Goal: Task Accomplishment & Management: Use online tool/utility

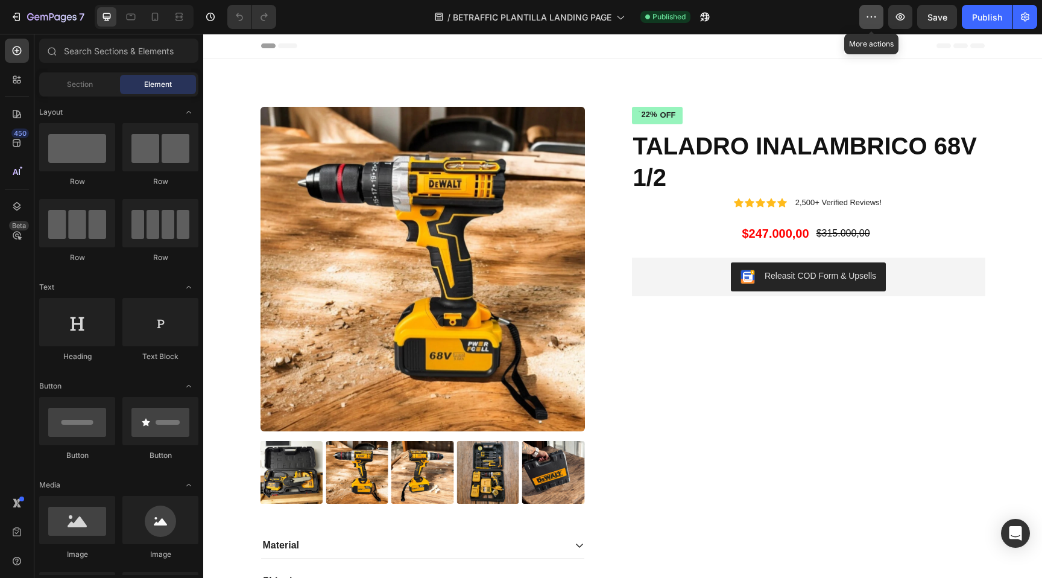
click at [868, 24] on button "button" at bounding box center [871, 17] width 24 height 24
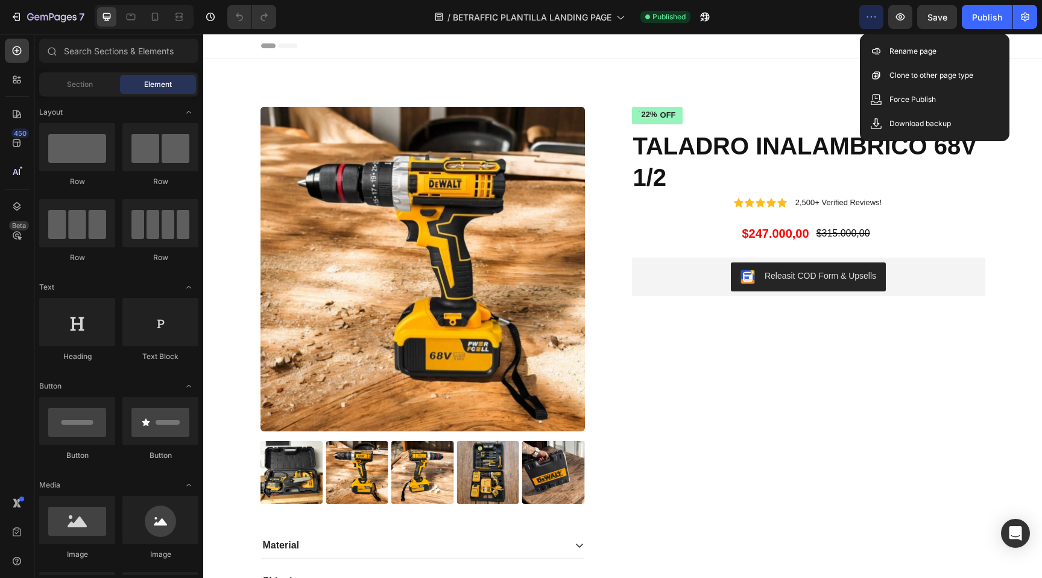
click at [489, 54] on div "Header" at bounding box center [623, 46] width 724 height 24
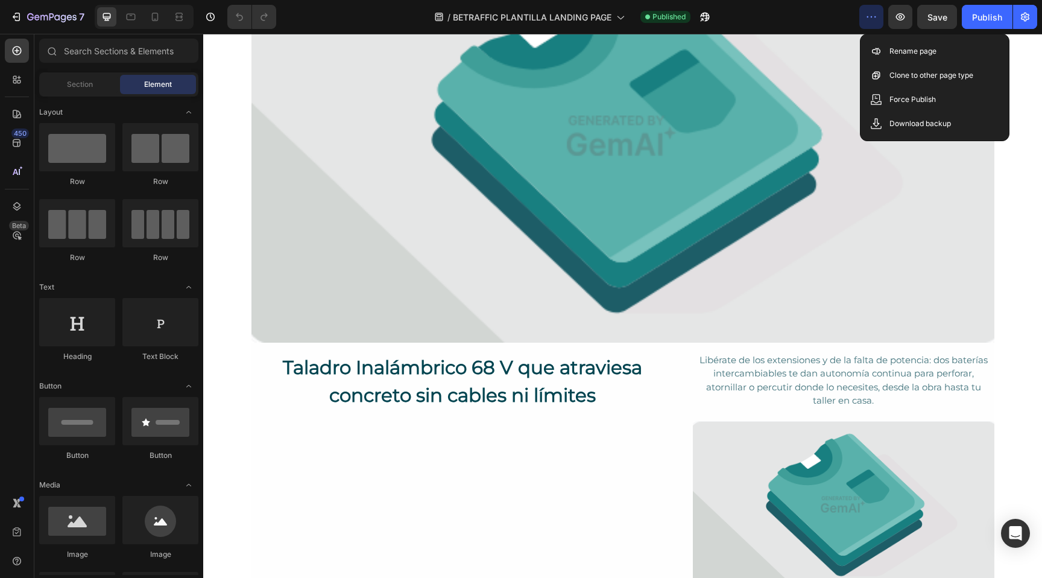
scroll to position [399, 0]
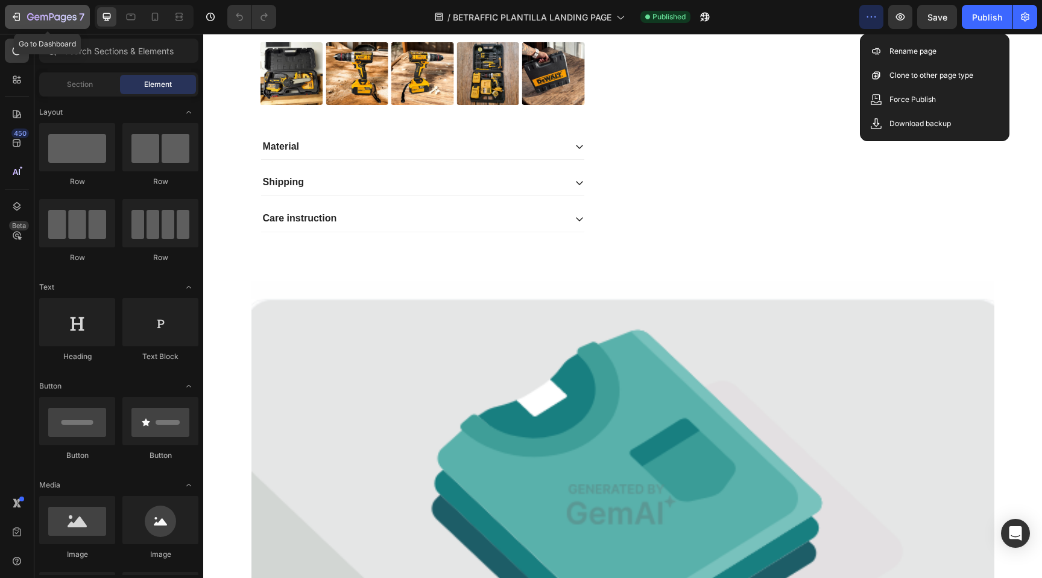
click at [21, 16] on icon "button" at bounding box center [16, 17] width 12 height 12
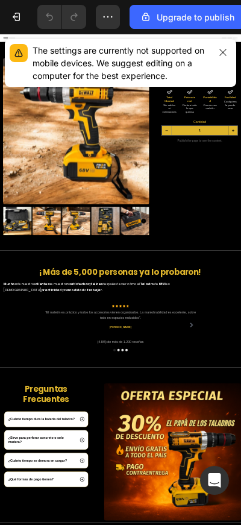
click at [223, 52] on icon "button" at bounding box center [223, 52] width 7 height 7
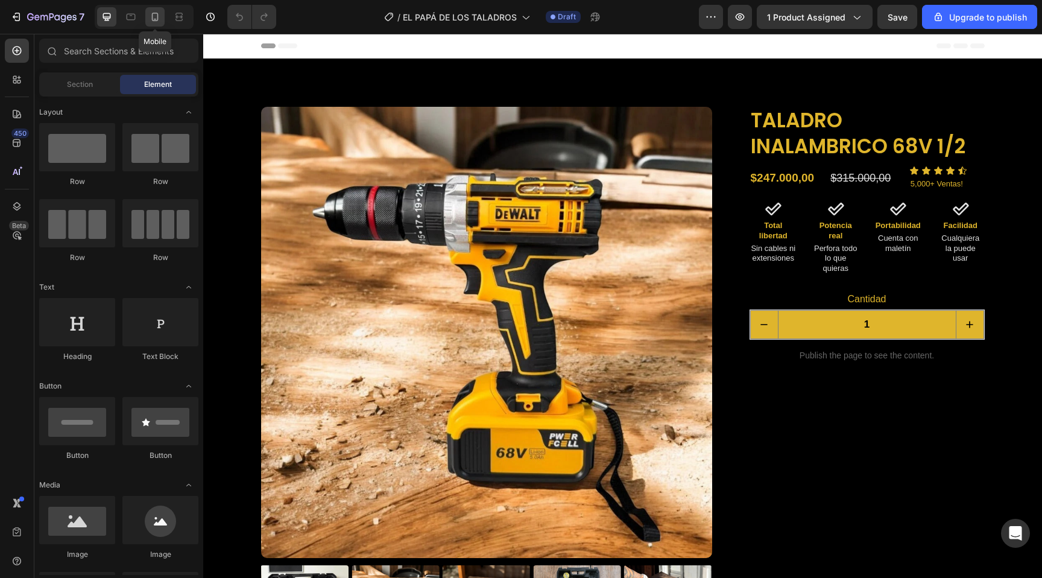
click at [153, 18] on icon at bounding box center [155, 17] width 12 height 12
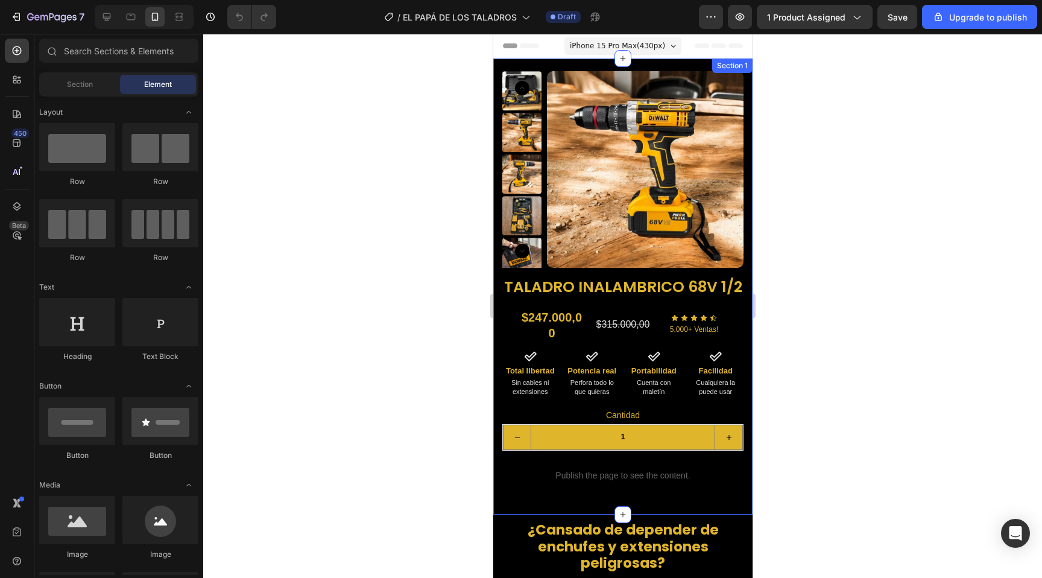
click at [467, 261] on div at bounding box center [622, 306] width 839 height 544
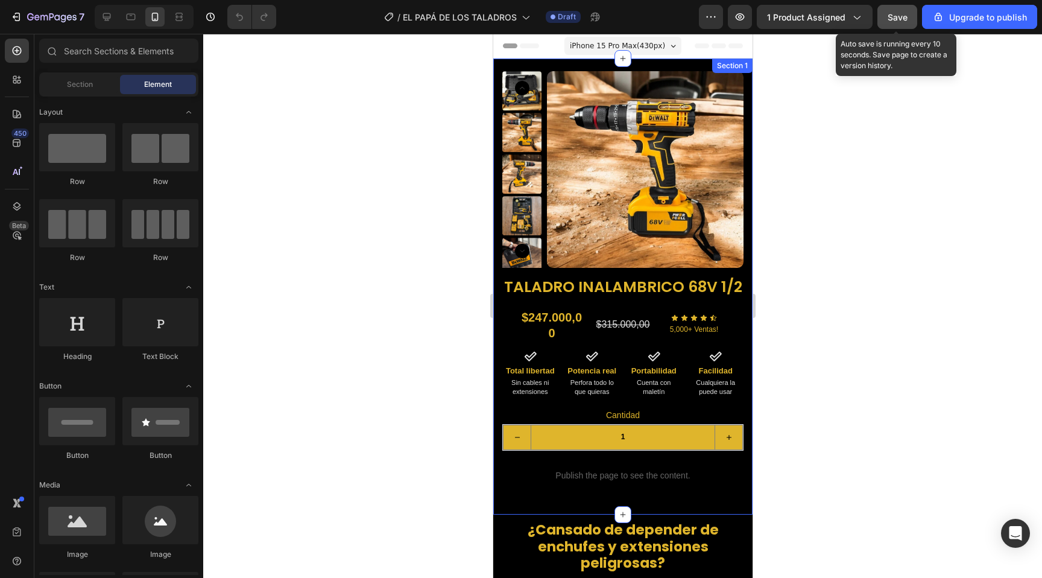
click at [903, 17] on span "Save" at bounding box center [898, 17] width 20 height 10
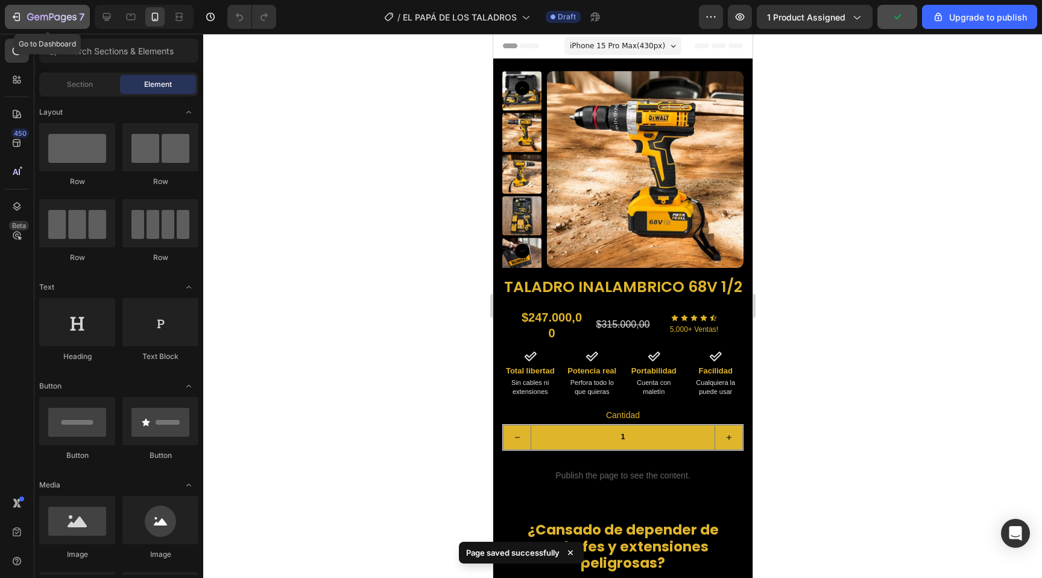
click at [42, 16] on icon "button" at bounding box center [51, 18] width 49 height 10
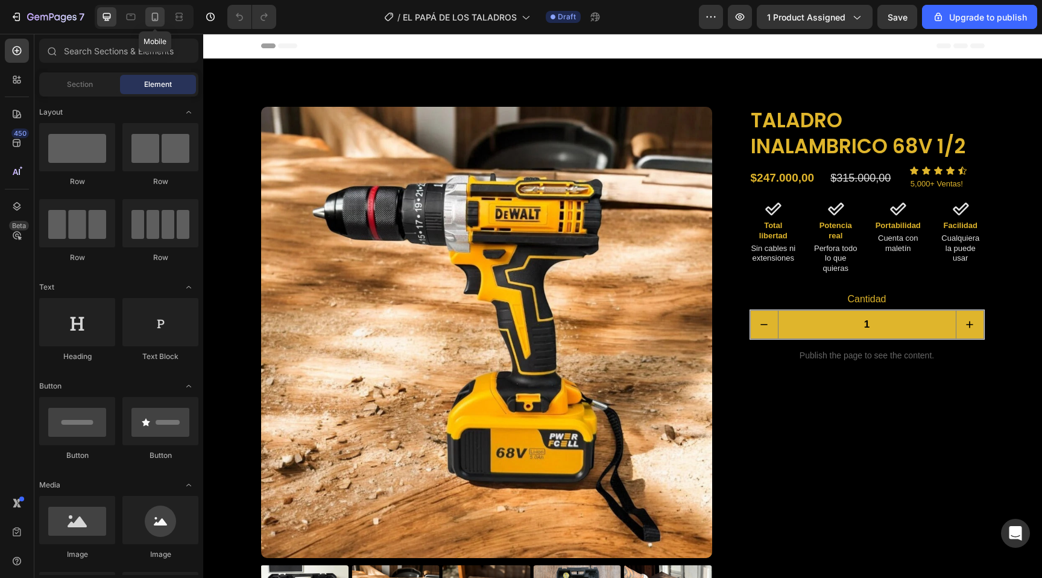
click at [153, 12] on icon at bounding box center [155, 17] width 12 height 12
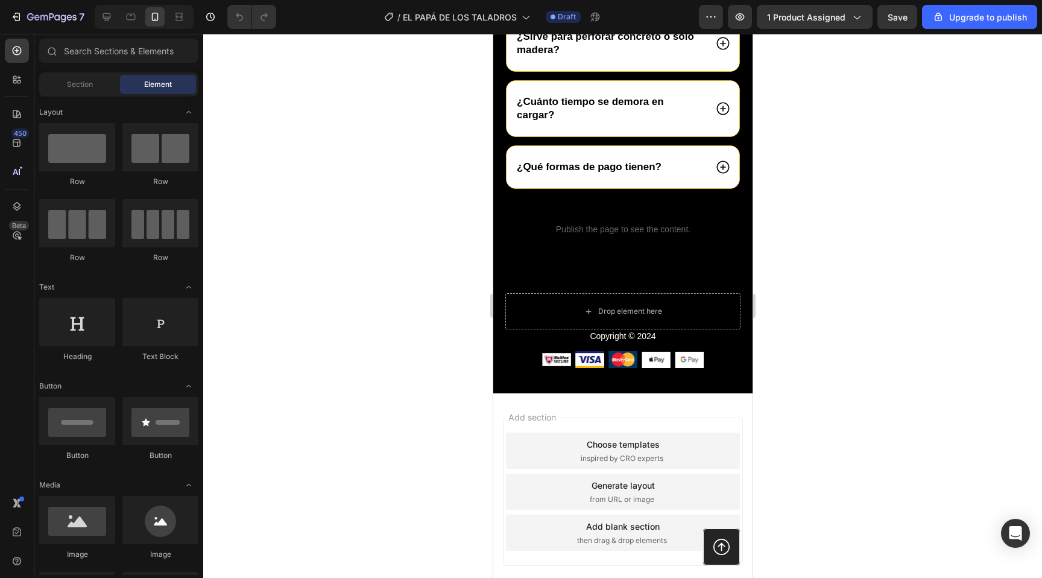
scroll to position [2768, 0]
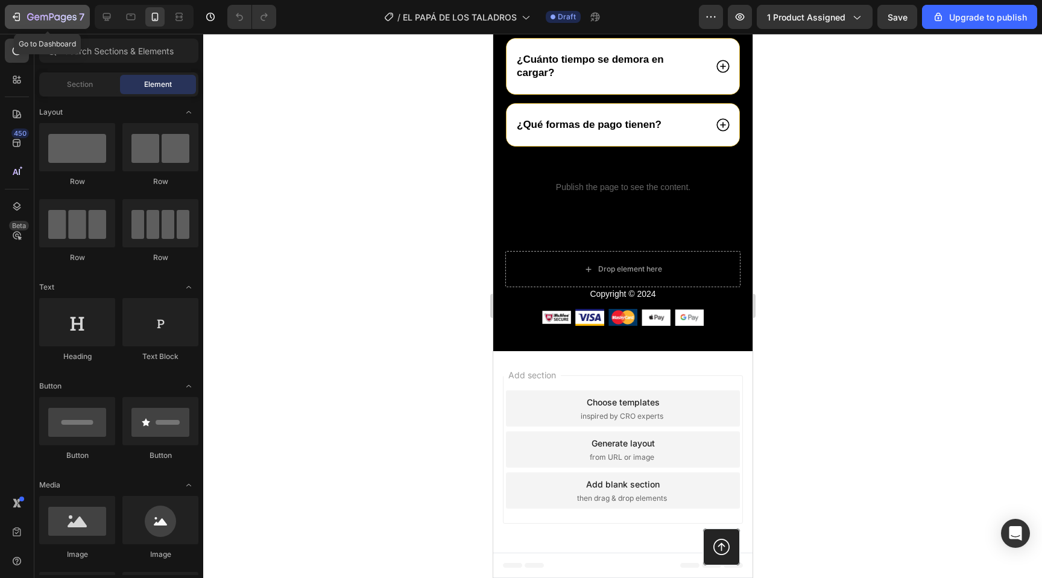
click at [44, 22] on icon "button" at bounding box center [51, 18] width 49 height 10
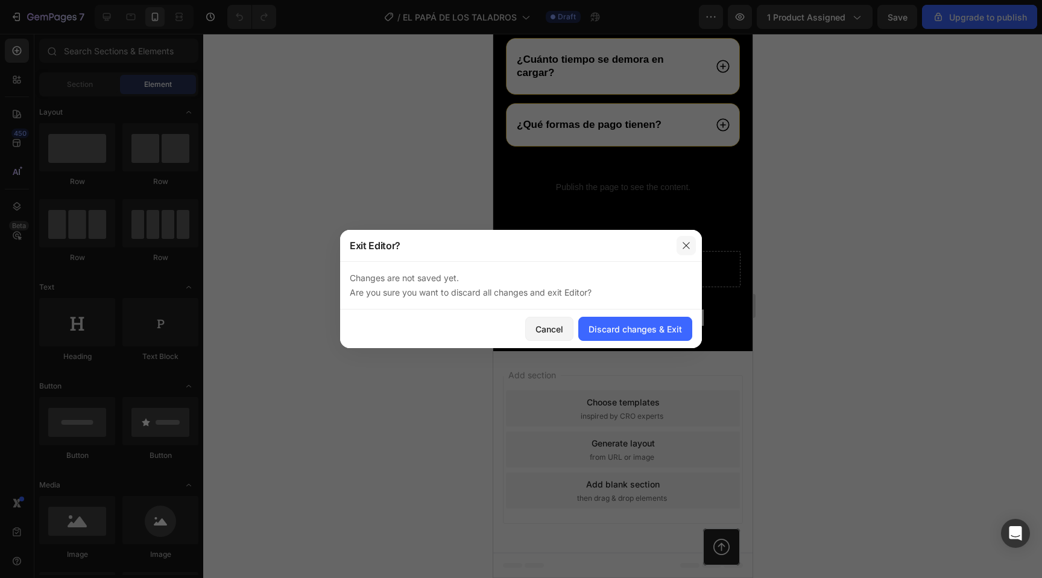
click at [683, 245] on icon "button" at bounding box center [686, 246] width 10 height 10
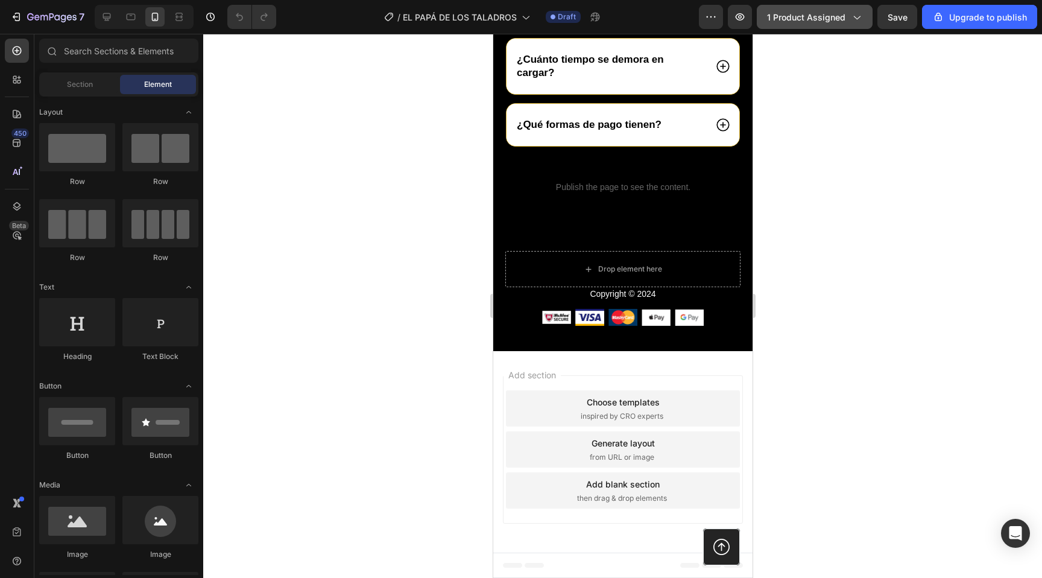
click at [793, 23] on span "1 product assigned" at bounding box center [806, 17] width 78 height 13
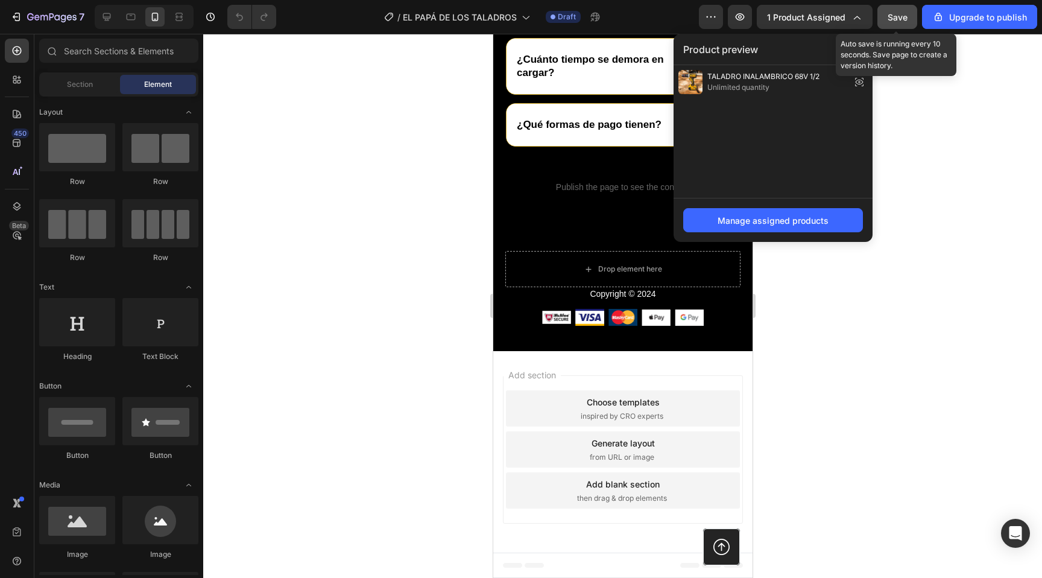
click at [892, 21] on span "Save" at bounding box center [898, 17] width 20 height 10
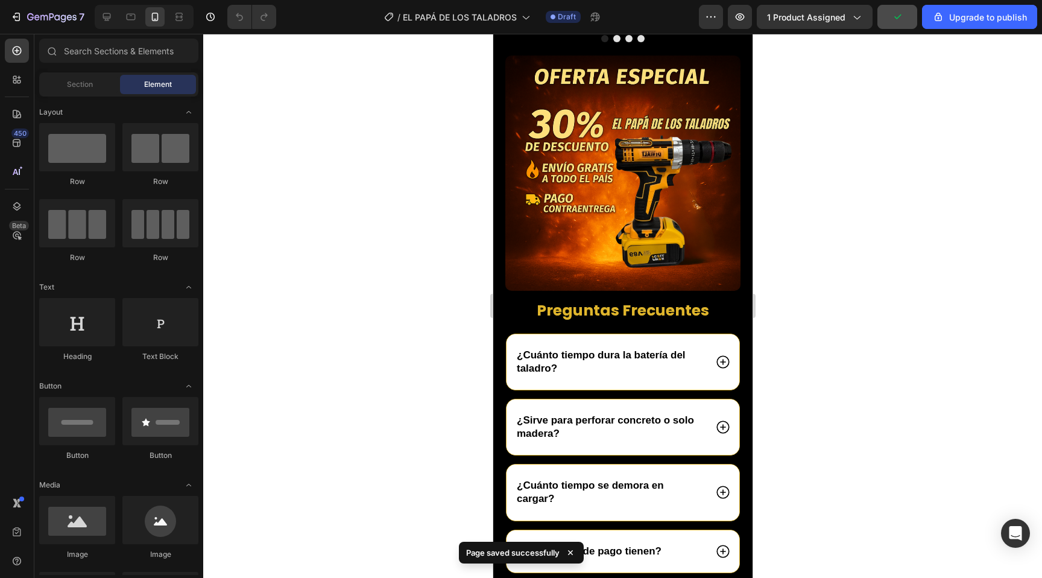
scroll to position [1870, 0]
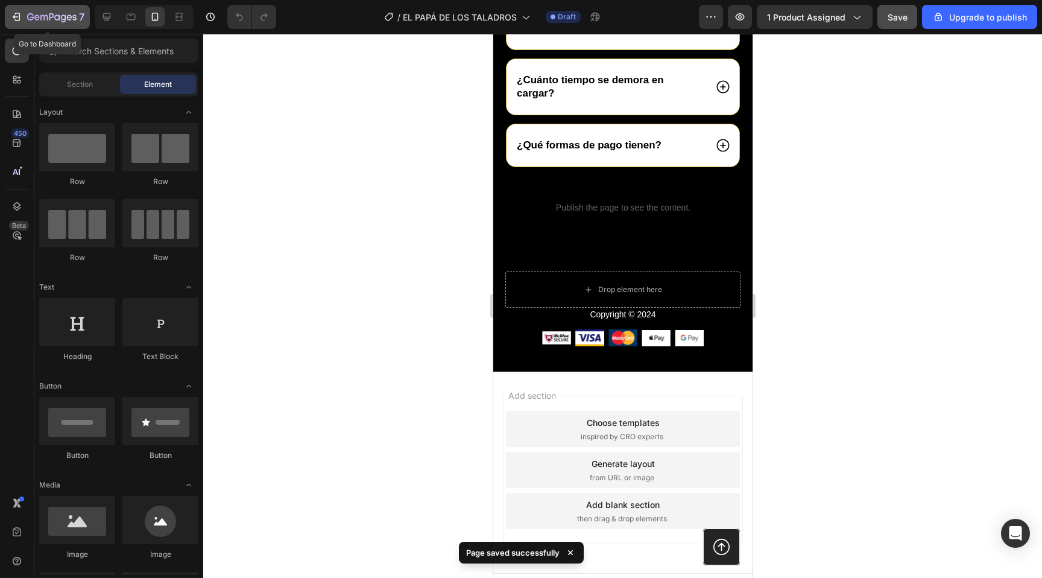
click at [39, 25] on button "7" at bounding box center [47, 17] width 85 height 24
